Goal: Information Seeking & Learning: Find specific fact

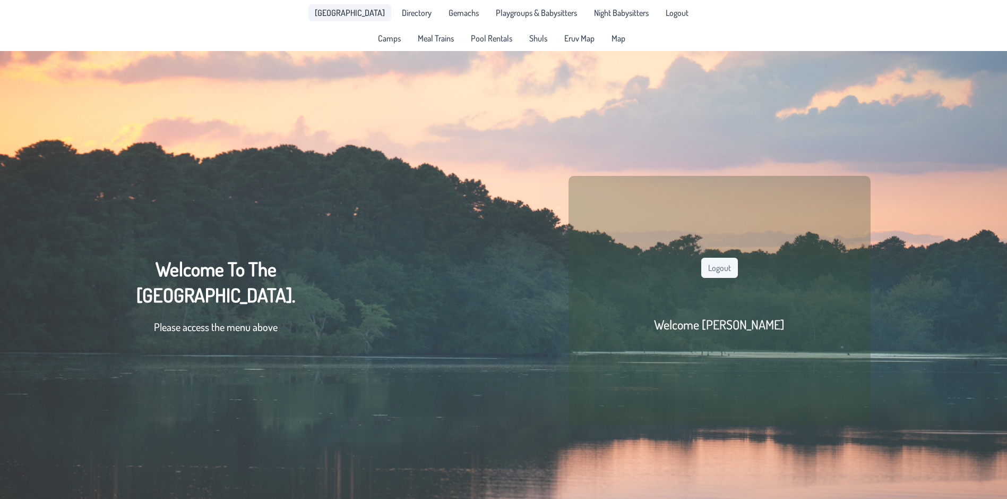
click at [362, 16] on span "[GEOGRAPHIC_DATA]" at bounding box center [350, 12] width 70 height 8
click at [501, 17] on span "Playgroups & Babysitters" at bounding box center [536, 12] width 81 height 8
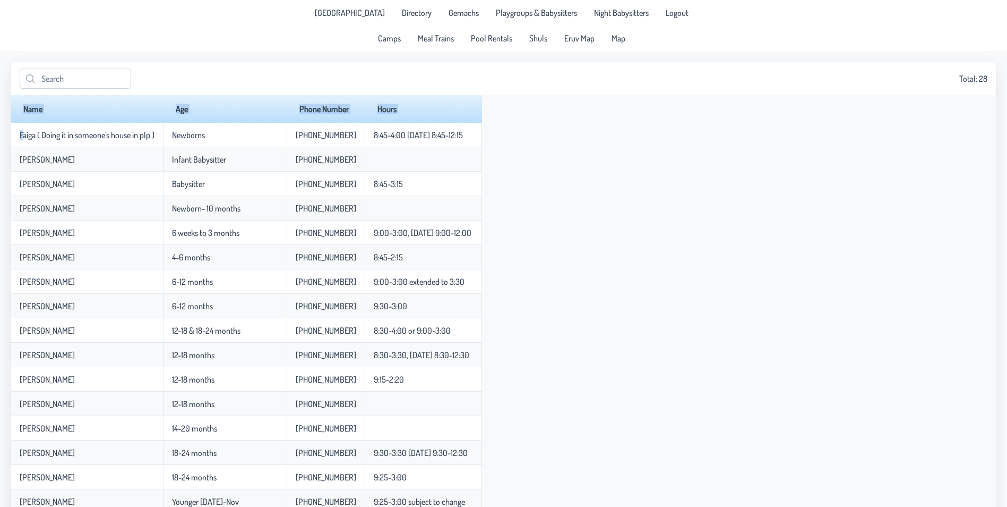
drag, startPoint x: 22, startPoint y: 138, endPoint x: 532, endPoint y: 138, distance: 509.7
click at [532, 138] on div "Name Age Phone Number Hours Faiga ( Doing it in someone's house in plp ) Newbor…" at bounding box center [504, 456] width 986 height 722
click at [572, 229] on div "Name Age Phone Number Hours Faiga ( Doing it in someone's house in plp ) Newbor…" at bounding box center [504, 456] width 986 height 722
click at [339, 19] on link "[GEOGRAPHIC_DATA]" at bounding box center [349, 12] width 83 height 17
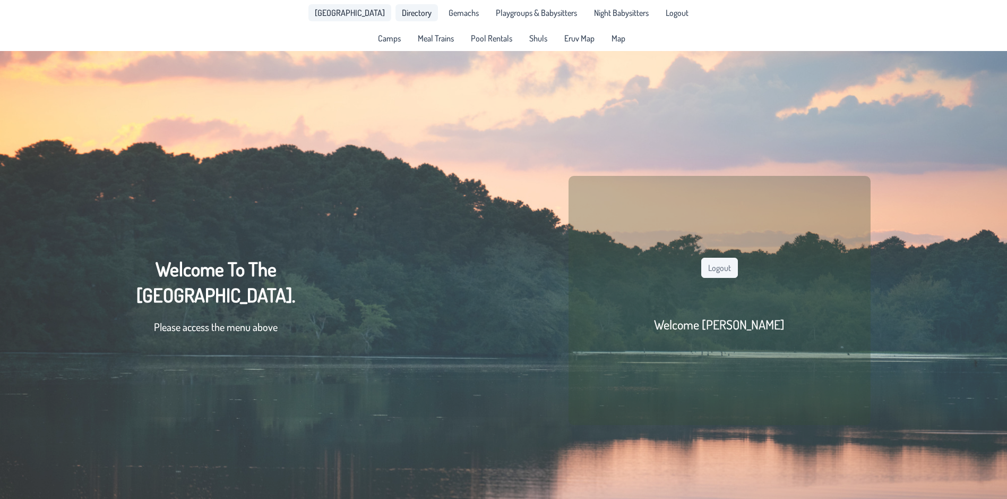
click at [402, 15] on span "Directory" at bounding box center [417, 12] width 30 height 8
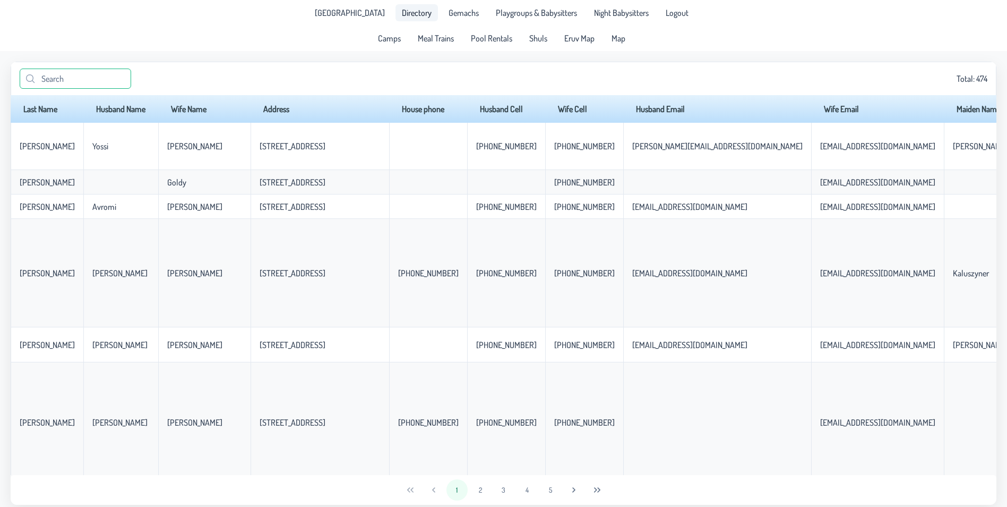
click at [93, 81] on input "text" at bounding box center [76, 78] width 112 height 20
type input "faiga"
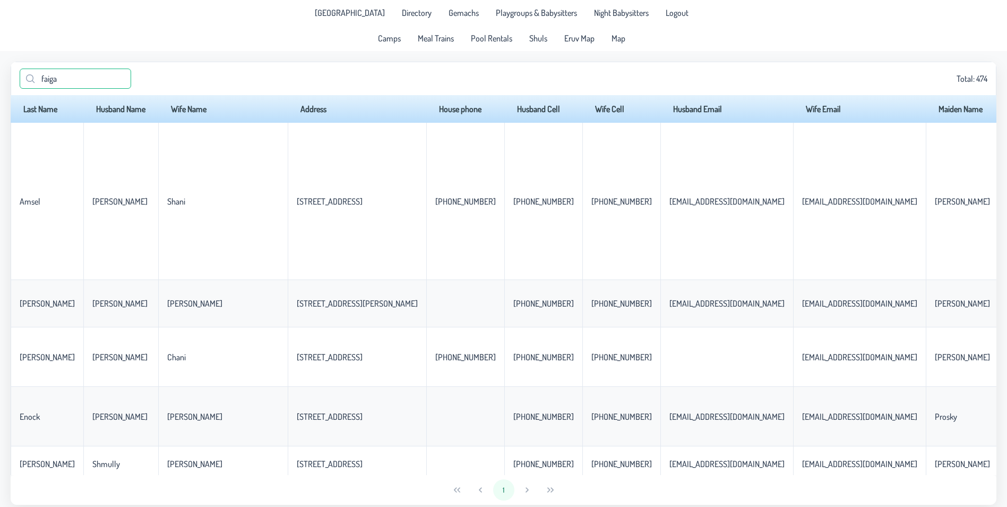
drag, startPoint x: 78, startPoint y: 80, endPoint x: 33, endPoint y: 78, distance: 45.2
click at [33, 78] on p-iconfield "faiga" at bounding box center [76, 78] width 112 height 20
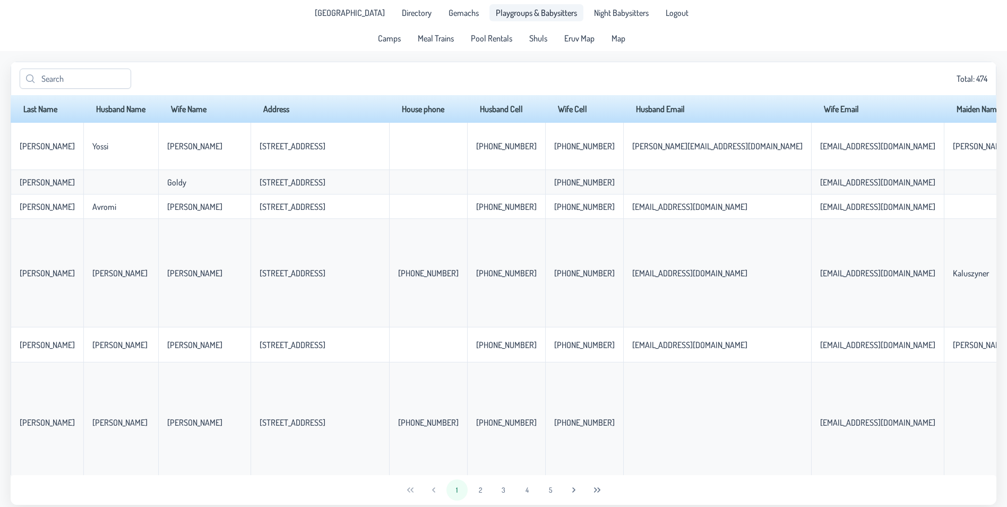
click at [553, 17] on span "Playgroups & Babysitters" at bounding box center [536, 12] width 81 height 8
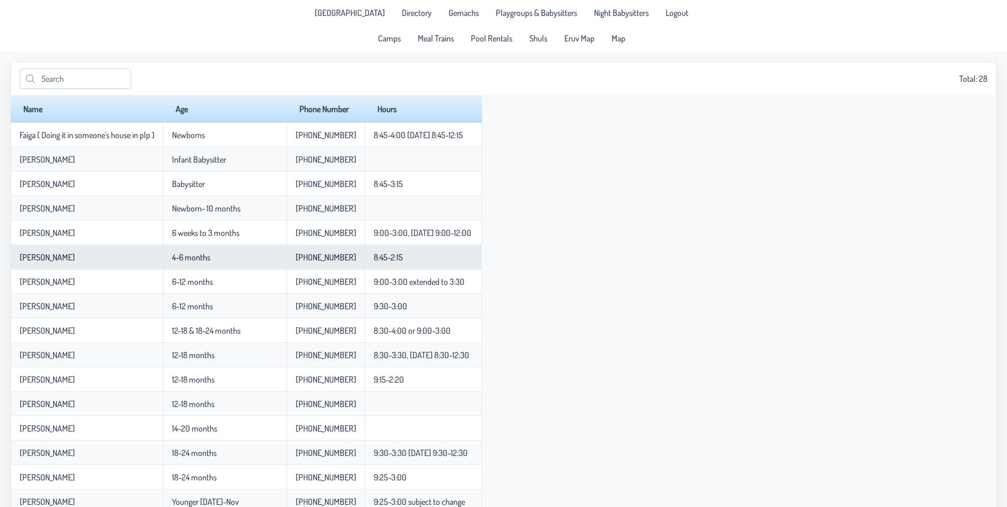
drag, startPoint x: 178, startPoint y: 253, endPoint x: 218, endPoint y: 259, distance: 39.7
click at [210, 259] on p-celleditor "4-6 months" at bounding box center [191, 257] width 38 height 11
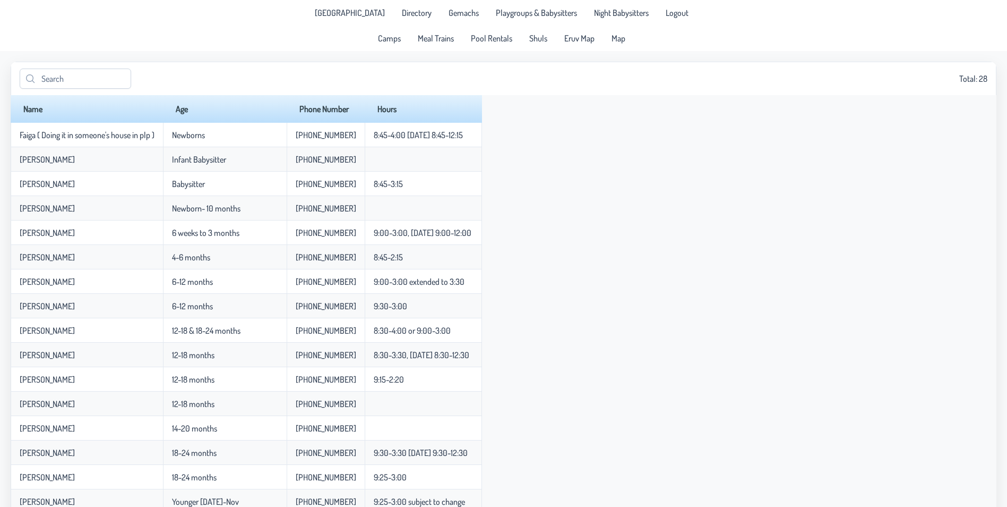
click at [681, 329] on div "Name Age Phone Number Hours Faiga ( Doing it in someone's house in plp ) Newbor…" at bounding box center [504, 456] width 986 height 722
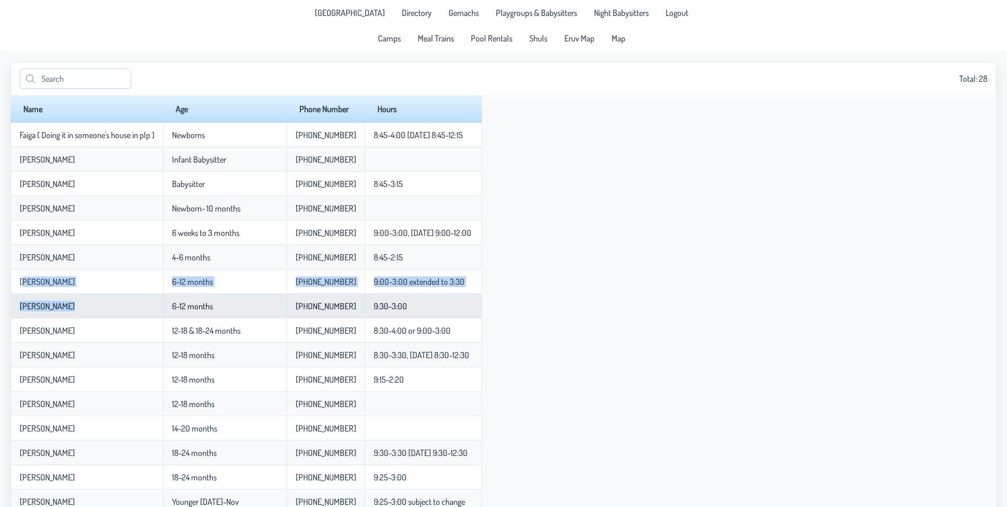
drag, startPoint x: 23, startPoint y: 282, endPoint x: 65, endPoint y: 307, distance: 48.8
click at [65, 307] on tbody "Faiga ( Doing it in someone's house in plp ) Newborns [PHONE_NUMBER] 8:45-4:00 …" at bounding box center [246, 470] width 471 height 694
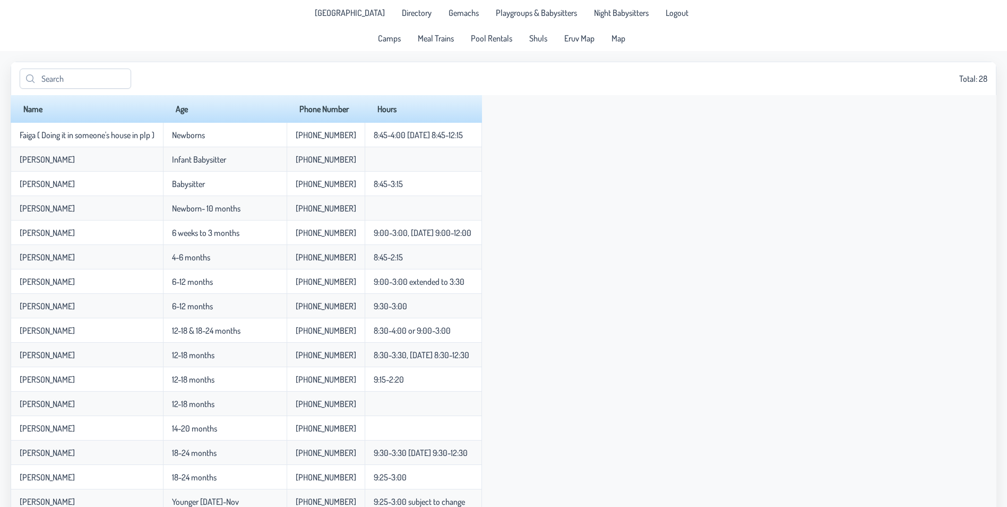
click at [633, 294] on div "Name Age Phone Number Hours Faiga ( Doing it in someone's house in plp ) Newbor…" at bounding box center [504, 456] width 986 height 722
drag, startPoint x: 414, startPoint y: 15, endPoint x: 145, endPoint y: 80, distance: 276.5
click at [414, 15] on span "Directory" at bounding box center [417, 12] width 30 height 8
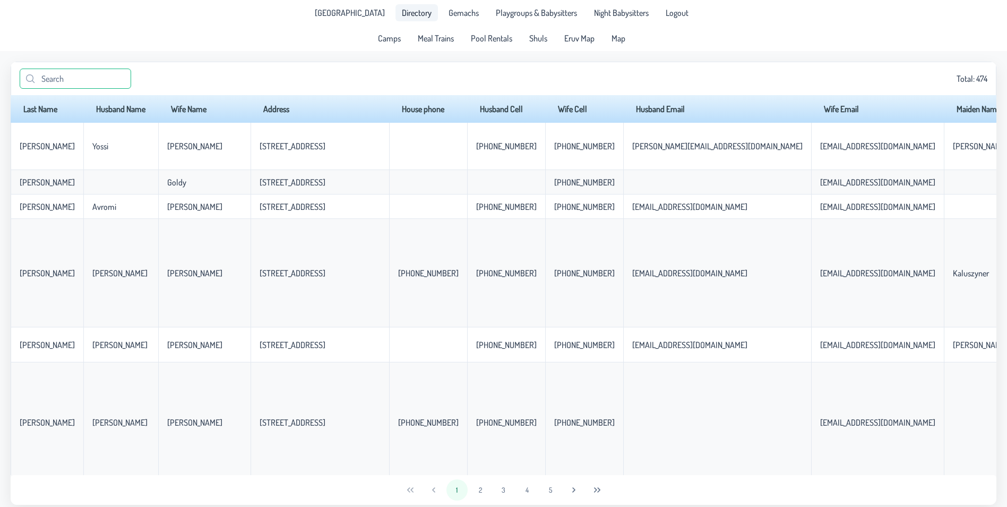
click at [110, 79] on input "text" at bounding box center [76, 78] width 112 height 20
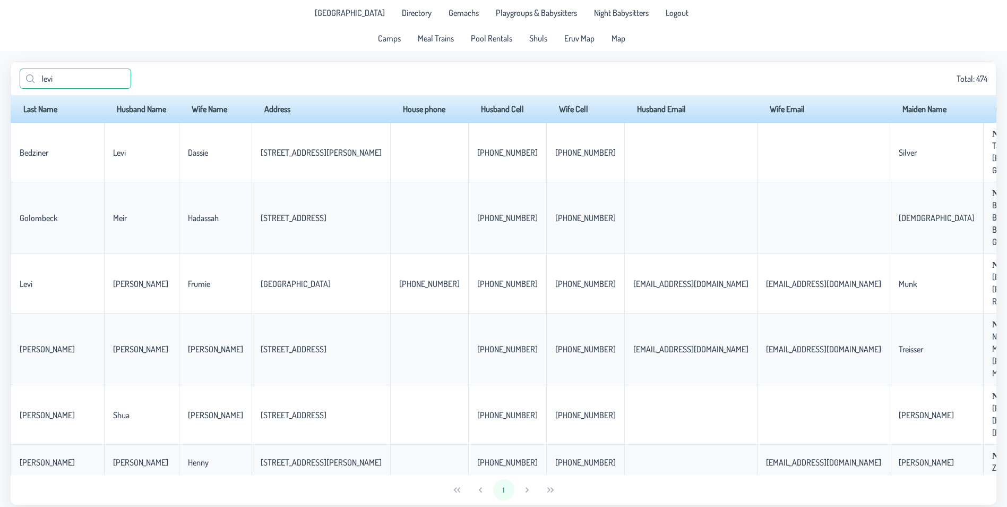
drag, startPoint x: 81, startPoint y: 77, endPoint x: -38, endPoint y: 80, distance: 118.4
click at [0, 80] on html "[GEOGRAPHIC_DATA] Directory Gemachs Playgroups & Babysitters Night Babysitters …" at bounding box center [503, 253] width 1007 height 507
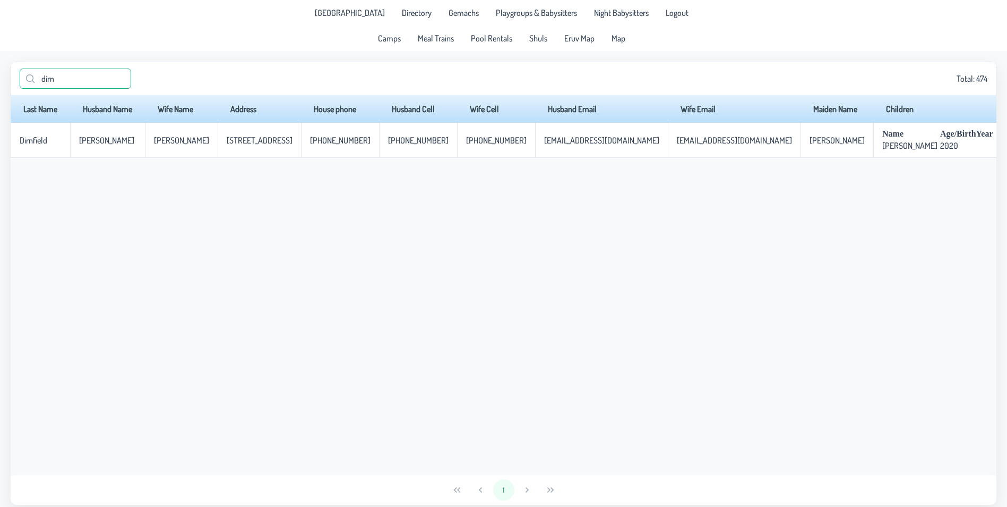
drag, startPoint x: 75, startPoint y: 78, endPoint x: 13, endPoint y: 76, distance: 62.7
click at [10, 75] on app-data "dirn Total: 474 Last Name Husband Name Wife Name Address House phone Husband Ce…" at bounding box center [503, 283] width 1007 height 464
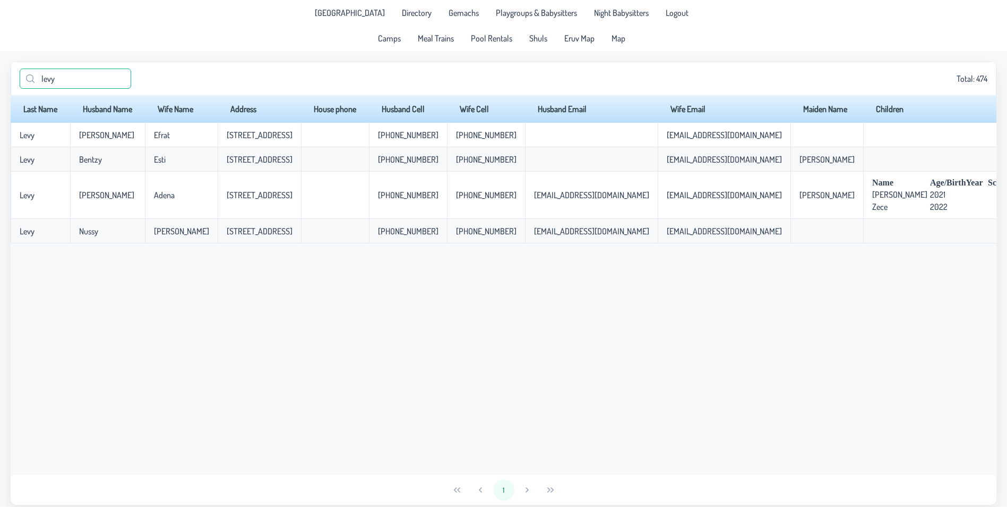
click at [96, 69] on input "levy" at bounding box center [76, 78] width 112 height 20
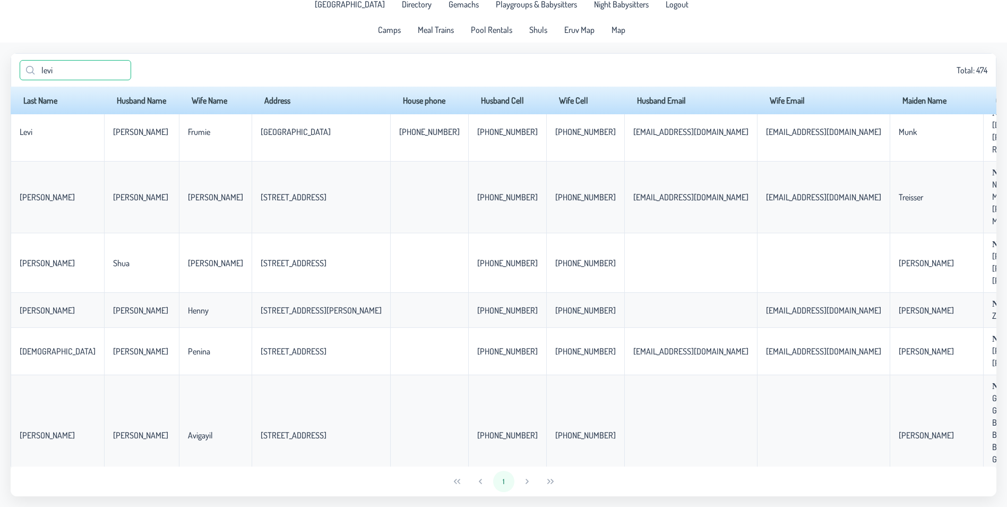
scroll to position [28, 0]
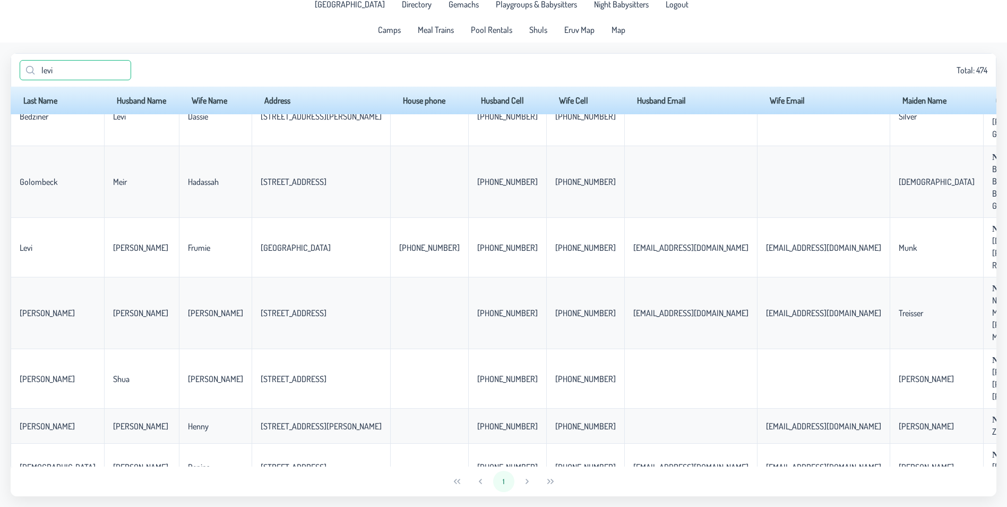
drag, startPoint x: 71, startPoint y: 64, endPoint x: 35, endPoint y: 70, distance: 36.6
click at [35, 70] on input "levi" at bounding box center [76, 70] width 112 height 20
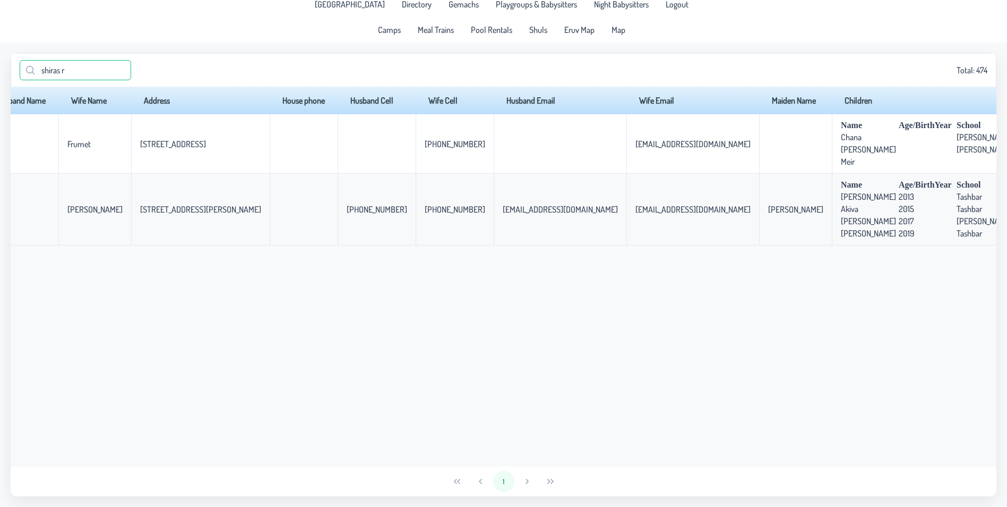
scroll to position [0, 0]
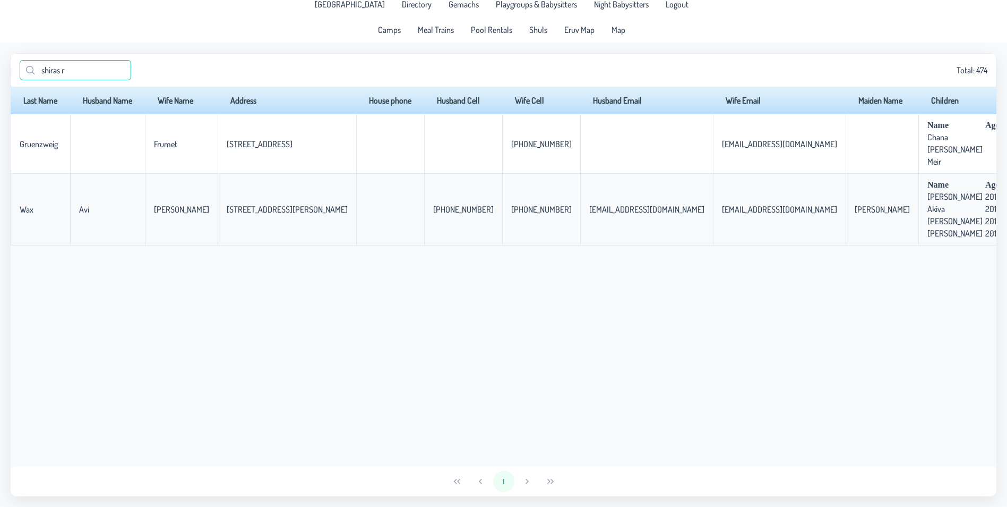
drag, startPoint x: 80, startPoint y: 68, endPoint x: 39, endPoint y: 64, distance: 41.6
click at [39, 64] on input "shiras r" at bounding box center [76, 70] width 112 height 20
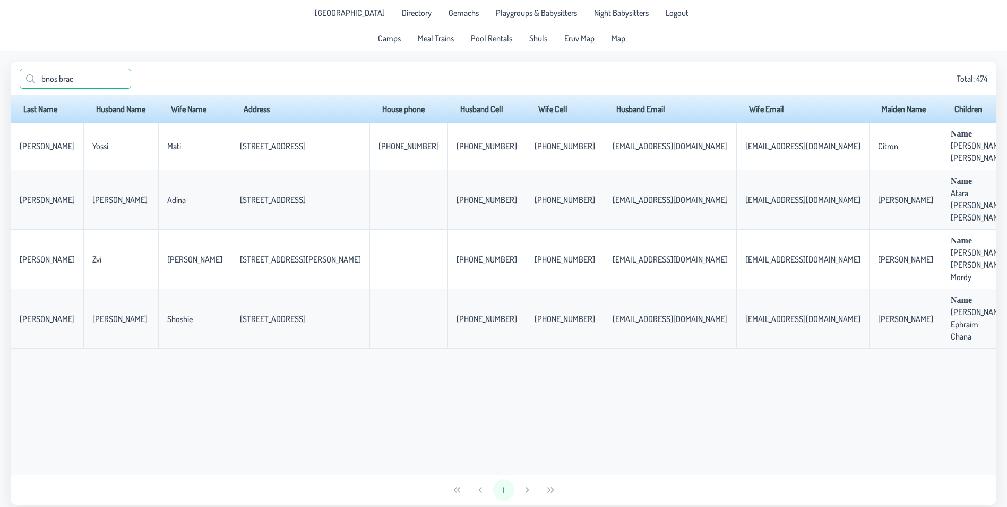
drag, startPoint x: 112, startPoint y: 79, endPoint x: -14, endPoint y: 68, distance: 125.8
click at [0, 68] on html "[GEOGRAPHIC_DATA] Directory Gemachs Playgroups & Babysitters Night Babysitters …" at bounding box center [503, 253] width 1007 height 507
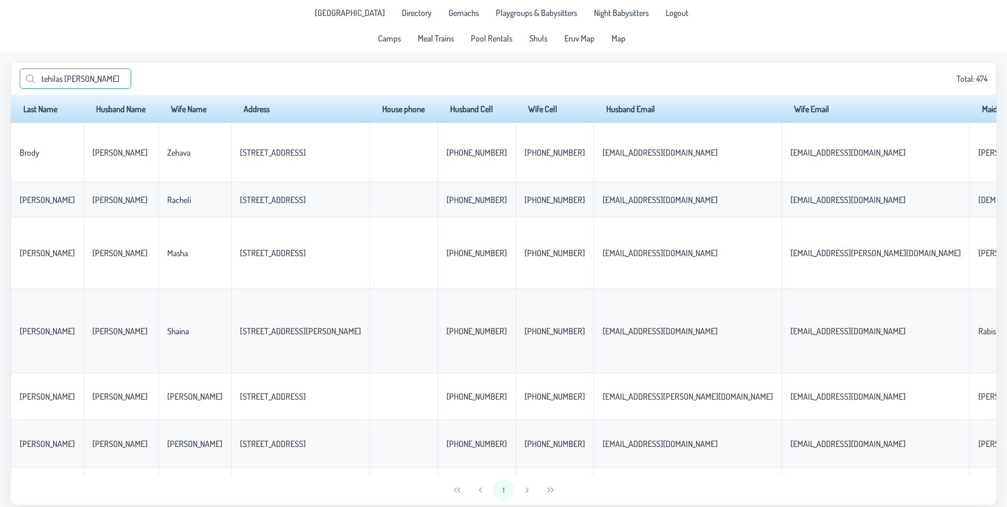
drag, startPoint x: 104, startPoint y: 83, endPoint x: -4, endPoint y: 70, distance: 108.6
click at [0, 70] on html "[GEOGRAPHIC_DATA] Directory Gemachs Playgroups & Babysitters Night Babysitters …" at bounding box center [503, 253] width 1007 height 507
type input "scha"
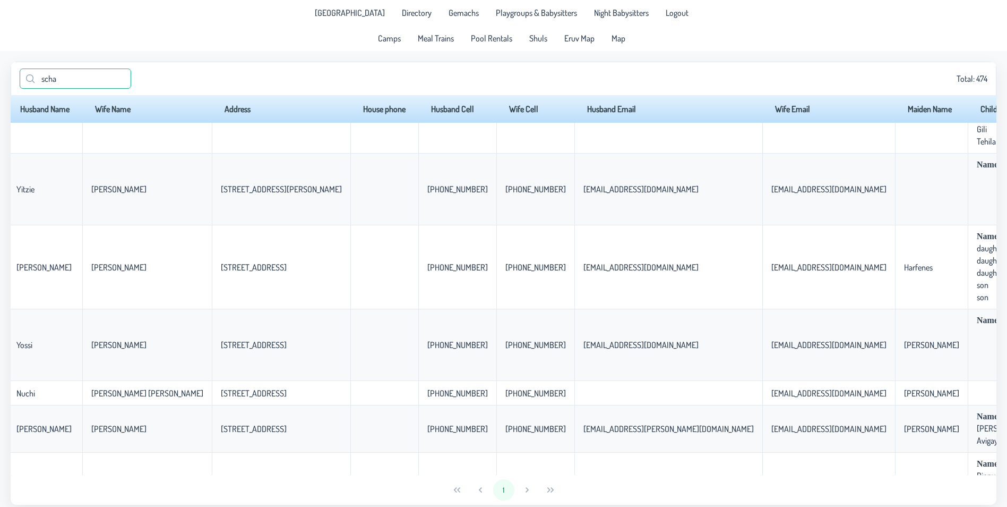
scroll to position [53, 0]
